Goal: Transaction & Acquisition: Book appointment/travel/reservation

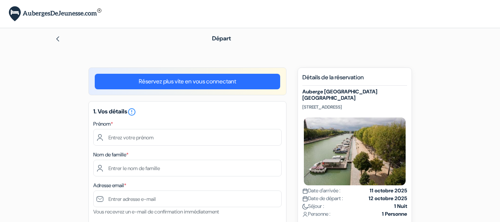
scroll to position [60, 0]
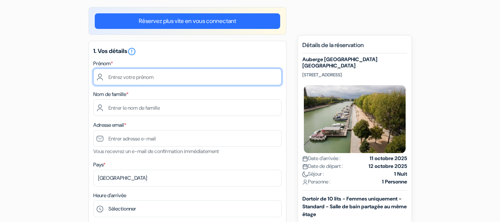
click at [154, 73] on input "text" at bounding box center [187, 76] width 188 height 17
type input "Louise"
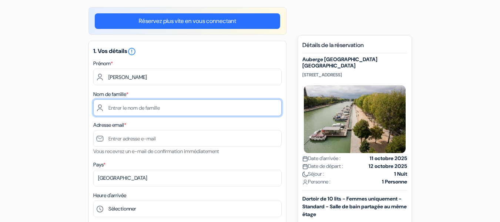
type input "Lambotte"
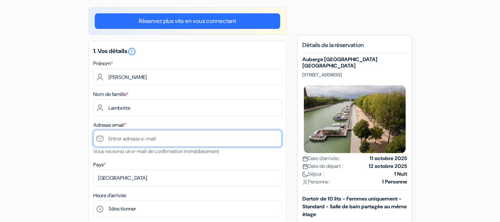
type input "[PERSON_NAME][EMAIL_ADDRESS][DOMAIN_NAME]"
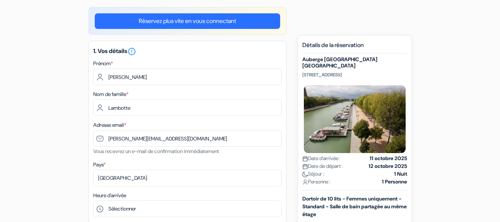
type input "0475433802"
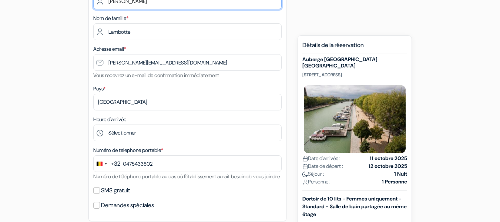
scroll to position [137, 0]
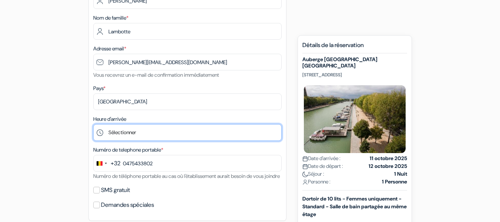
click at [138, 130] on select "Sélectionner 1:00 2:00 3:00 4:00 5:00 6:00 7:00 8:00 9:00 10:00 11:00 12:00 13:…" at bounding box center [187, 132] width 188 height 17
select select "23"
click at [93, 124] on select "Sélectionner 1:00 2:00 3:00 4:00 5:00 6:00 7:00 8:00 9:00 10:00 11:00 12:00 13:…" at bounding box center [187, 132] width 188 height 17
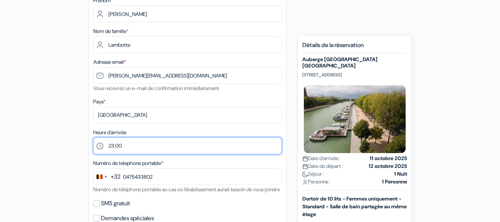
scroll to position [124, 0]
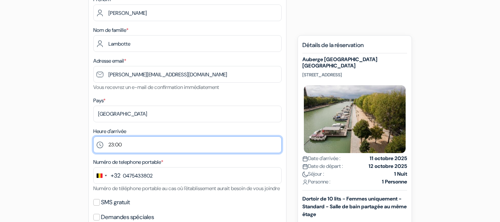
type input "475 43 38 02"
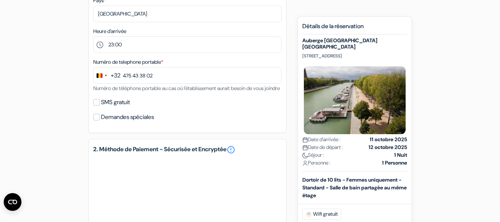
scroll to position [227, 0]
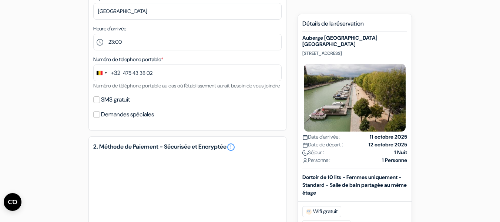
click at [360, 156] on div "Séjour : 1 Nuit" at bounding box center [355, 152] width 105 height 8
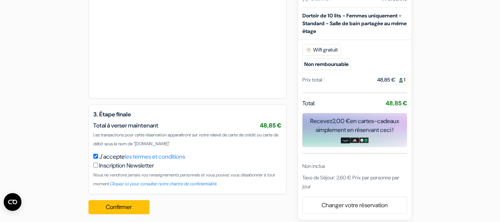
scroll to position [403, 0]
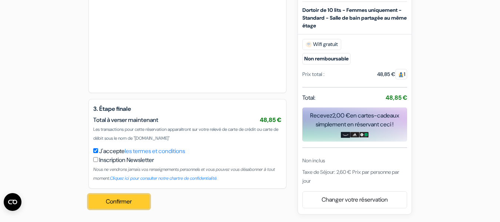
click at [123, 207] on button "Confirmer Loading..." at bounding box center [118, 201] width 61 height 14
